Goal: Task Accomplishment & Management: Use online tool/utility

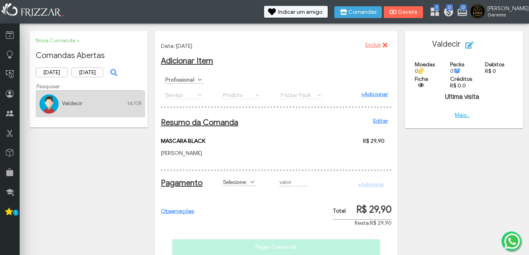
click at [250, 184] on div "Selecione: Crédito Credito_Frizzar Débito DESCONTO Dinheiro FIADO Moedas_Frizza…" at bounding box center [247, 182] width 57 height 15
click at [248, 186] on label "Selecione:" at bounding box center [235, 181] width 27 height 7
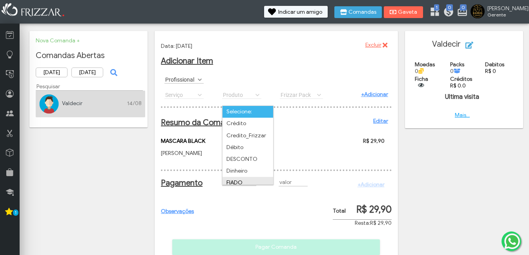
click at [240, 182] on ul "Selecione: Crédito Credito_Frizzar Débito DESCONTO Dinheiro FIADO Moedas_Frizza…" at bounding box center [247, 165] width 51 height 118
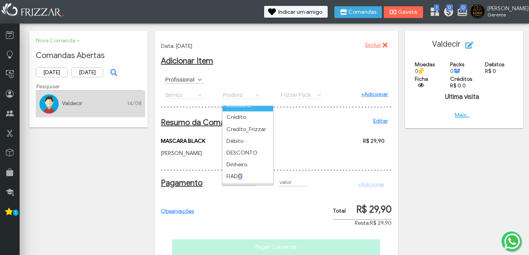
drag, startPoint x: 240, startPoint y: 182, endPoint x: 237, endPoint y: 172, distance: 10.9
click at [237, 172] on li "FIADO" at bounding box center [247, 177] width 51 height 12
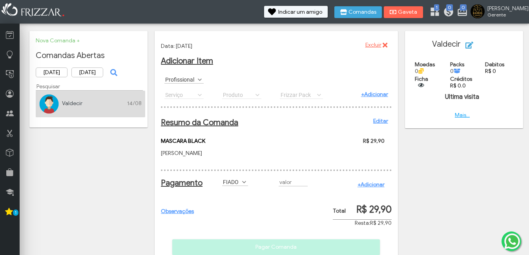
type input "R$"
click at [376, 188] on link "+Adicionar" at bounding box center [370, 184] width 27 height 7
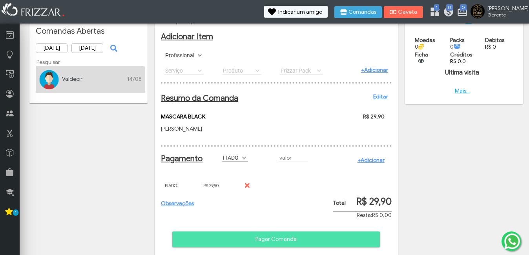
scroll to position [43, 0]
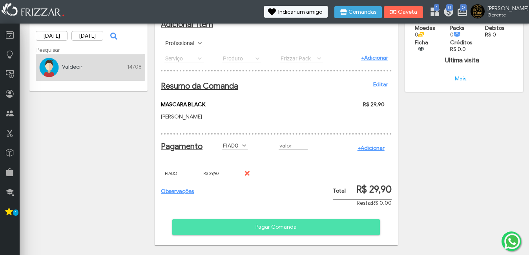
click at [253, 225] on span "Pagar Comanda" at bounding box center [276, 227] width 197 height 12
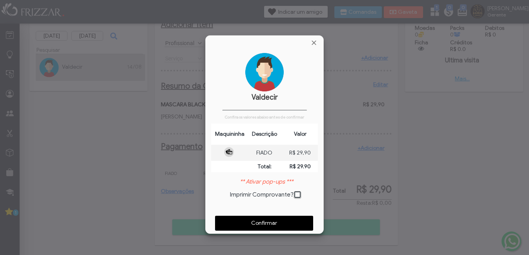
scroll to position [4, 4]
click at [253, 225] on span "Confirmar" at bounding box center [263, 223] width 87 height 12
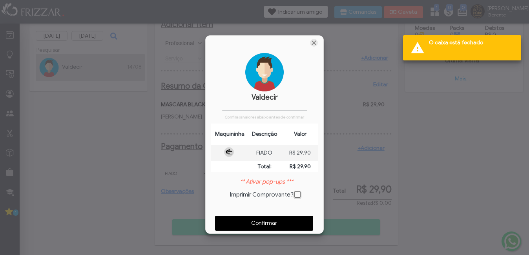
click at [311, 42] on span "Fechar" at bounding box center [314, 43] width 8 height 8
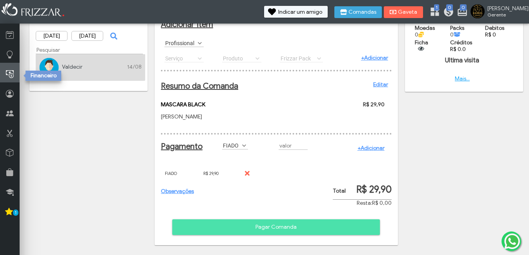
click at [11, 79] on icon at bounding box center [10, 74] width 8 height 10
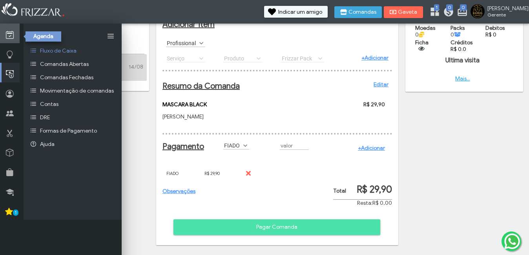
click at [8, 35] on icon at bounding box center [10, 35] width 8 height 10
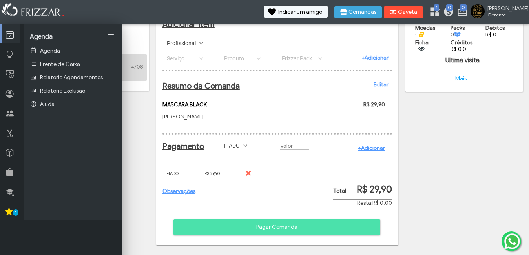
click at [417, 15] on span "Gaveta" at bounding box center [408, 11] width 20 height 5
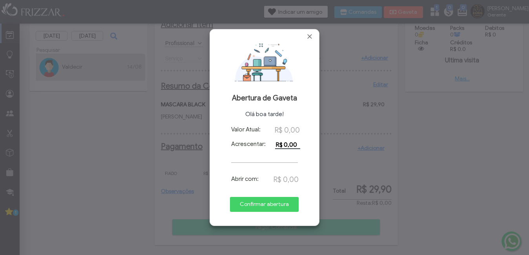
drag, startPoint x: 295, startPoint y: 144, endPoint x: 247, endPoint y: 142, distance: 48.3
click at [248, 142] on div "Valor Atual: R$ 0,00 Acrescentar: R$ 0,00 Abrir com: R$ 0,00 Confirmar abertura" at bounding box center [264, 175] width 98 height 98
type input "R$ 1,00"
click at [281, 211] on button "Confirmar abertura" at bounding box center [264, 204] width 69 height 15
click at [249, 160] on div "Valor Atual: R$ 0,00 Acrescentar: R$ 1,00 Abrir com: R$ 1,00 Confirmar abertura" at bounding box center [264, 175] width 98 height 98
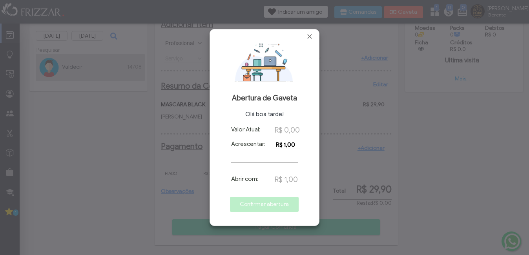
drag, startPoint x: 242, startPoint y: 208, endPoint x: 240, endPoint y: 192, distance: 15.8
click at [241, 197] on div "Valor Atual: R$ 0,00 Acrescentar: R$ 1,00 Abrir com: R$ 1,00 Confirmar abertura" at bounding box center [264, 175] width 98 height 98
